Goal: Task Accomplishment & Management: Manage account settings

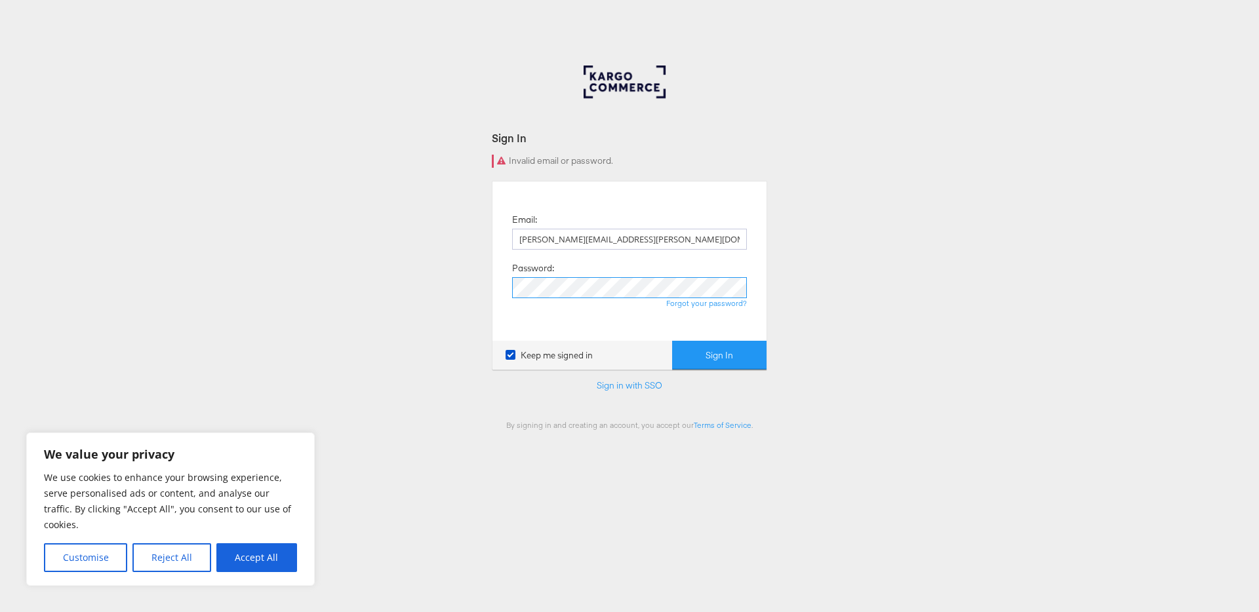
click at [672, 341] on button "Sign In" at bounding box center [719, 356] width 94 height 30
